Goal: Task Accomplishment & Management: Use online tool/utility

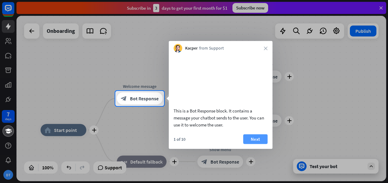
click at [257, 144] on button "Next" at bounding box center [255, 139] width 24 height 10
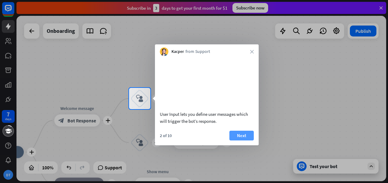
click at [242, 141] on button "Next" at bounding box center [241, 136] width 24 height 10
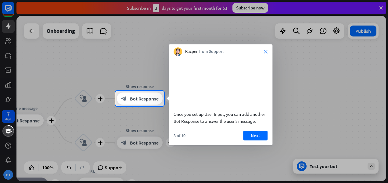
click at [267, 52] on icon "close" at bounding box center [266, 52] width 4 height 4
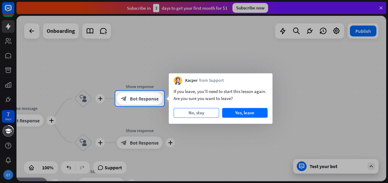
click at [194, 116] on button "No, stay" at bounding box center [195, 113] width 45 height 10
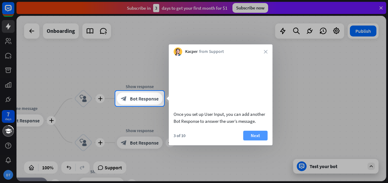
click at [247, 141] on button "Next" at bounding box center [255, 136] width 24 height 10
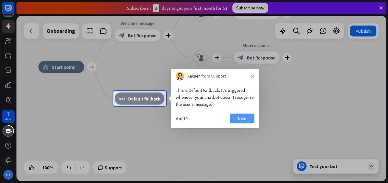
click at [240, 119] on button "Next" at bounding box center [242, 119] width 24 height 10
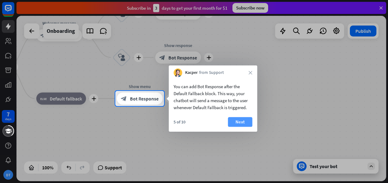
click at [239, 118] on button "Next" at bounding box center [240, 122] width 24 height 10
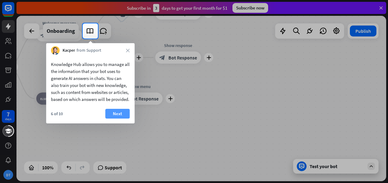
click at [108, 119] on button "Next" at bounding box center [117, 114] width 24 height 10
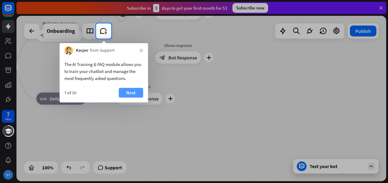
click at [129, 93] on button "Next" at bounding box center [131, 93] width 24 height 10
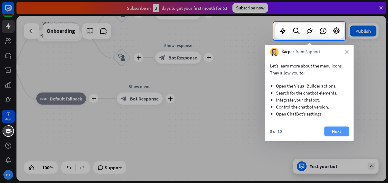
click at [330, 132] on button "Next" at bounding box center [336, 132] width 24 height 10
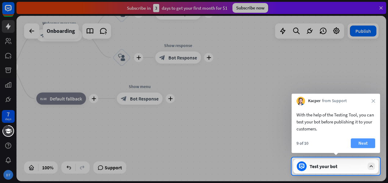
click at [367, 144] on button "Next" at bounding box center [362, 144] width 24 height 10
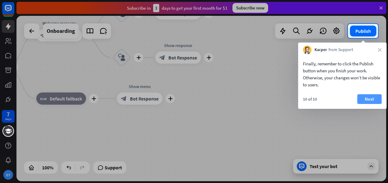
click at [373, 96] on button "Next" at bounding box center [369, 99] width 24 height 10
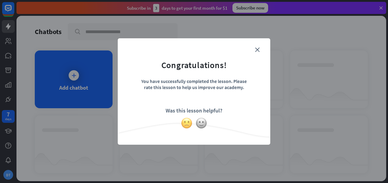
click at [189, 122] on img at bounding box center [187, 124] width 12 height 12
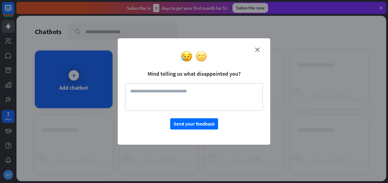
click at [200, 57] on img at bounding box center [201, 57] width 12 height 12
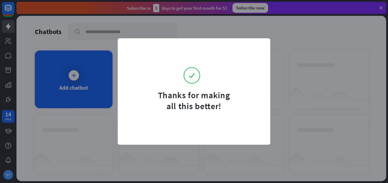
click at [188, 57] on form "Thanks for making all this better!" at bounding box center [193, 79] width 137 height 66
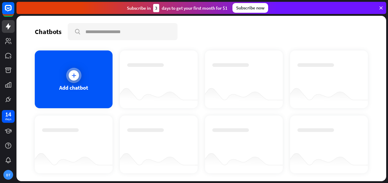
click at [91, 75] on div "Add chatbot" at bounding box center [74, 80] width 78 height 58
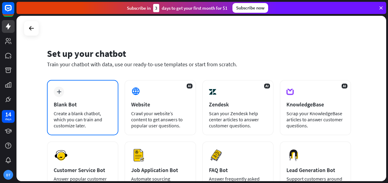
click at [66, 128] on div "Create a blank chatbot, which you can train and customize later." at bounding box center [83, 120] width 58 height 18
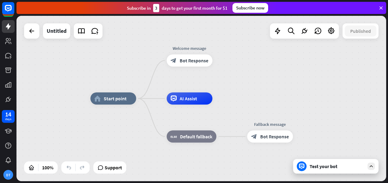
click at [329, 167] on div "Test your bot" at bounding box center [336, 167] width 55 height 6
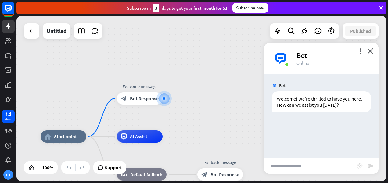
click at [312, 155] on div "Bot Welcome! We're thrilled to have you here. How can we assist you [DATE]? [DA…" at bounding box center [321, 116] width 114 height 85
click at [304, 171] on input "text" at bounding box center [310, 166] width 92 height 15
type input "**********"
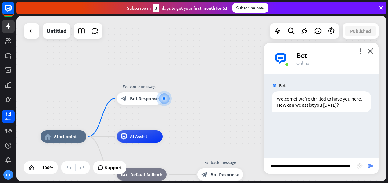
click at [372, 166] on icon "send" at bounding box center [370, 166] width 7 height 7
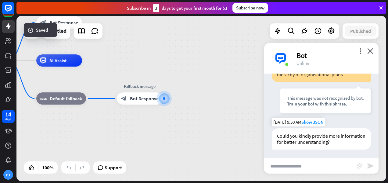
scroll to position [66, 0]
